Goal: Find contact information: Find contact information

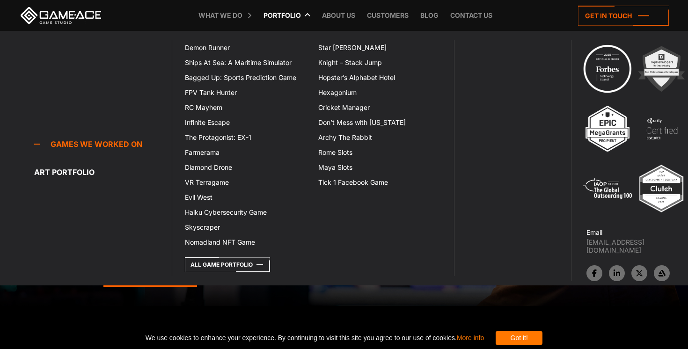
click at [288, 13] on link "Portfolio" at bounding box center [282, 15] width 47 height 31
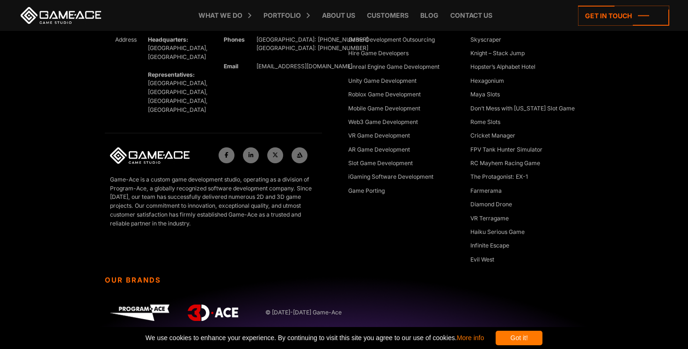
scroll to position [3616, 1]
click at [585, 8] on icon at bounding box center [623, 16] width 91 height 20
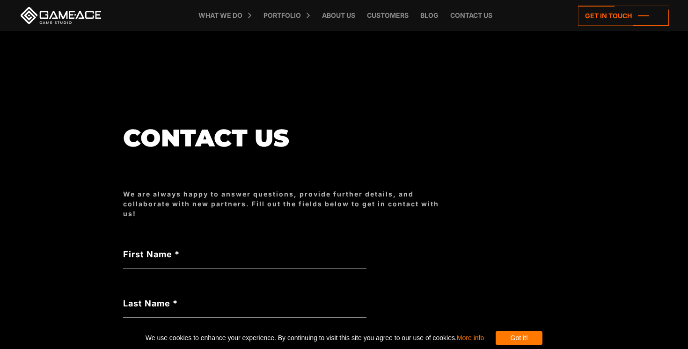
click at [251, 250] on label "First Name *" at bounding box center [244, 254] width 243 height 13
click at [251, 250] on input "First Name *" at bounding box center [244, 258] width 243 height 22
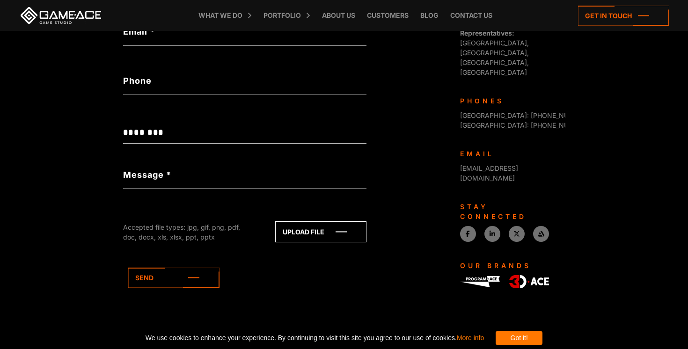
scroll to position [369, 0]
